Goal: Information Seeking & Learning: Learn about a topic

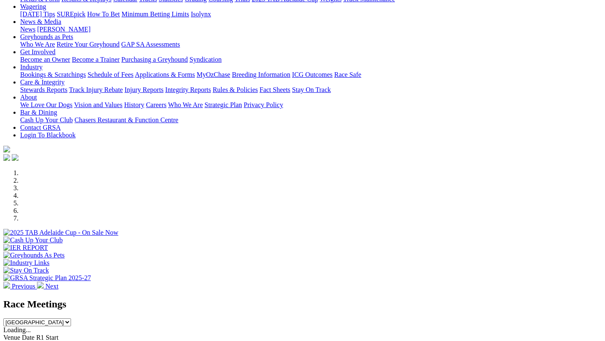
scroll to position [285, 0]
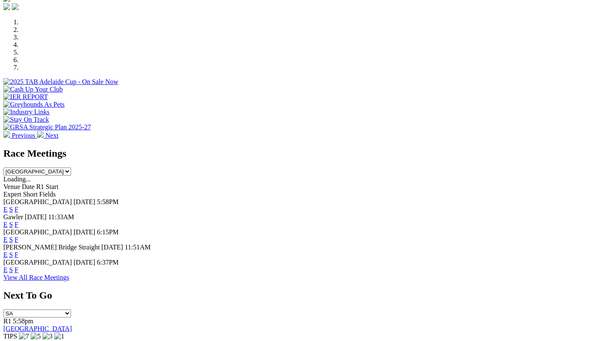
click at [19, 267] on link "F" at bounding box center [17, 270] width 4 height 7
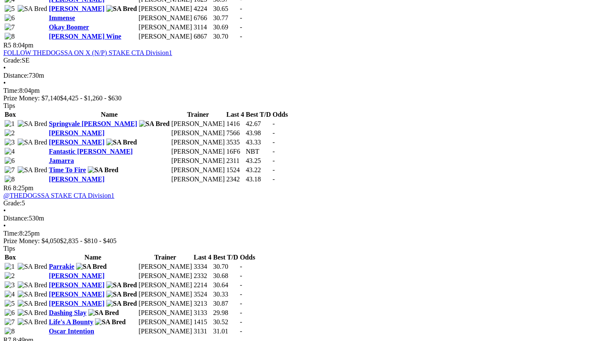
scroll to position [1038, 3]
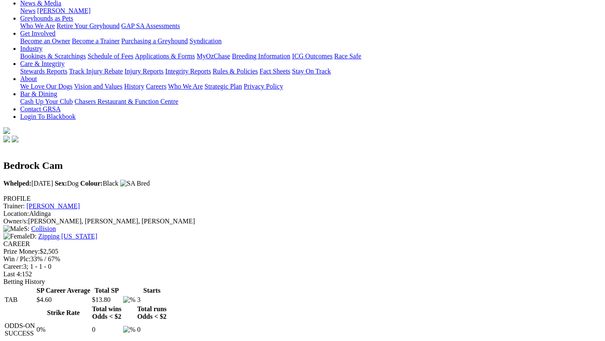
scroll to position [171, 0]
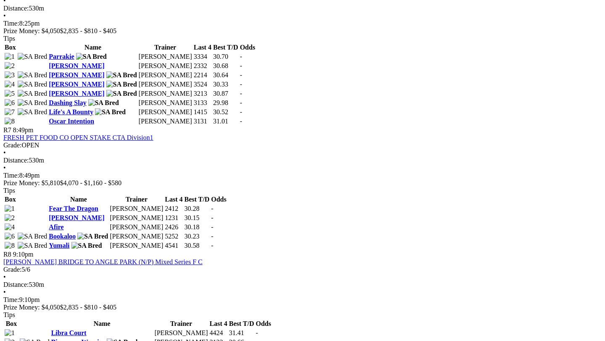
scroll to position [1244, 0]
